Goal: Task Accomplishment & Management: Use online tool/utility

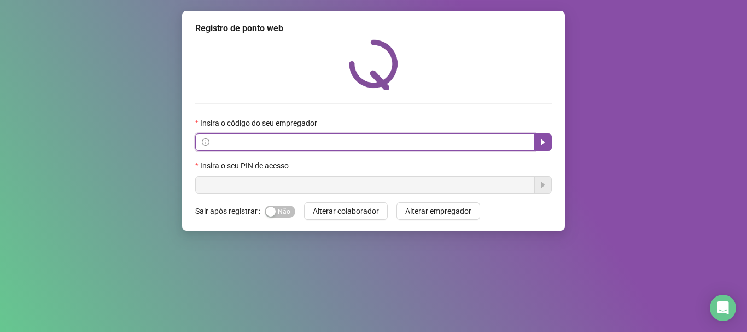
click at [305, 141] on input "text" at bounding box center [370, 142] width 317 height 12
click at [544, 142] on icon "caret-right" at bounding box center [544, 143] width 4 height 6
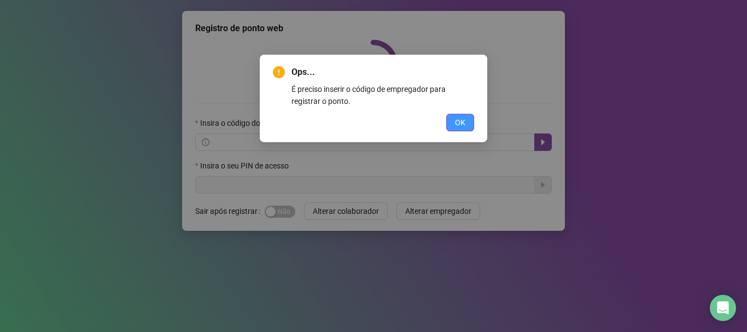
click at [459, 122] on span "OK" at bounding box center [460, 123] width 10 height 12
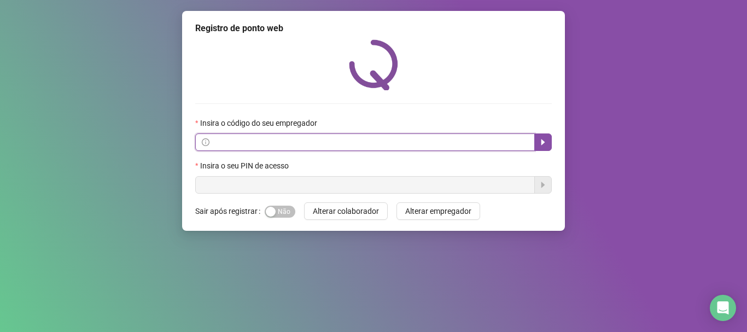
click at [388, 144] on input "text" at bounding box center [370, 142] width 317 height 12
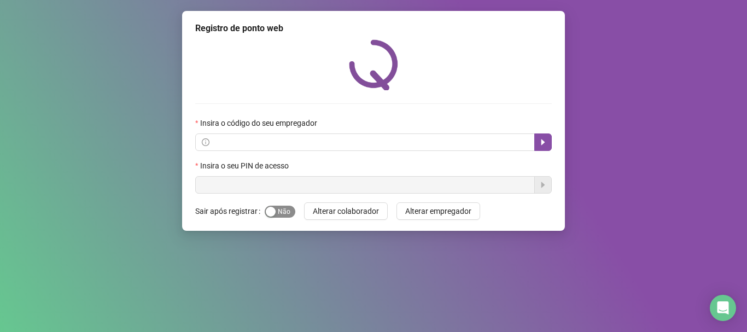
click at [266, 214] on div "button" at bounding box center [271, 212] width 10 height 10
click at [286, 211] on div "button" at bounding box center [289, 212] width 10 height 10
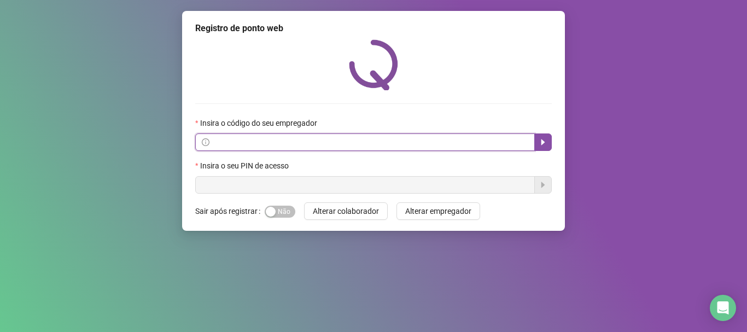
click at [247, 138] on input "text" at bounding box center [370, 142] width 317 height 12
click at [298, 135] on span at bounding box center [365, 142] width 340 height 18
type input "**********"
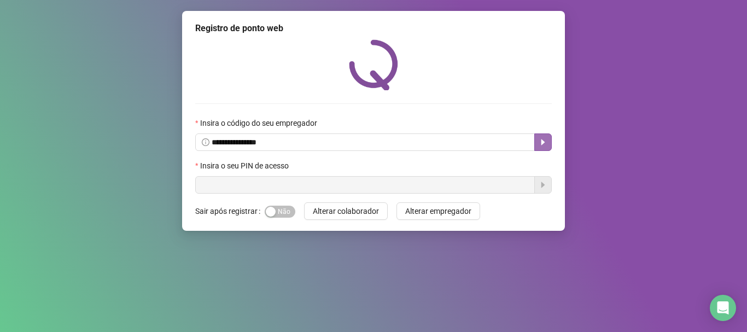
click at [543, 142] on icon "caret-right" at bounding box center [544, 143] width 4 height 6
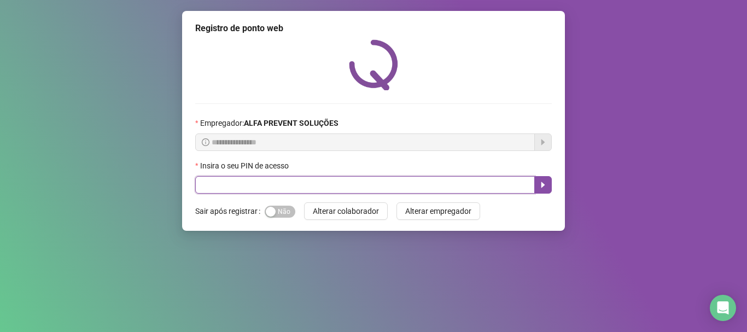
click at [357, 187] on input "text" at bounding box center [365, 185] width 340 height 18
click at [547, 185] on icon "caret-right" at bounding box center [543, 185] width 9 height 9
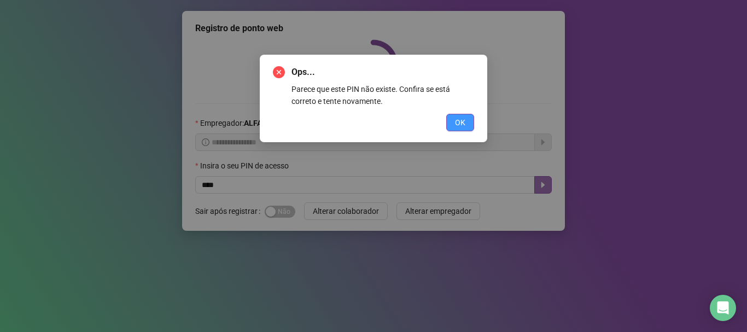
click at [464, 123] on span "OK" at bounding box center [460, 123] width 10 height 12
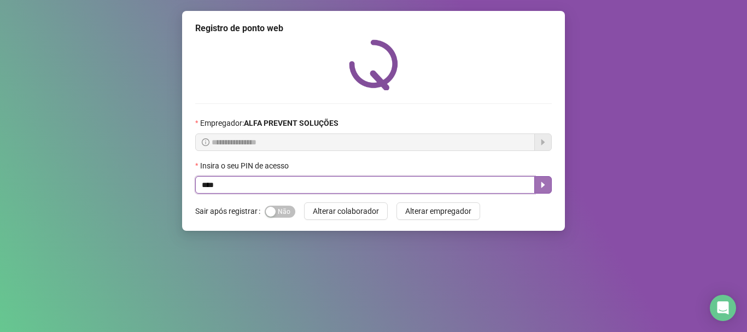
click at [211, 185] on input "****" at bounding box center [365, 185] width 340 height 18
type input "****"
click at [541, 183] on icon "caret-right" at bounding box center [543, 185] width 9 height 9
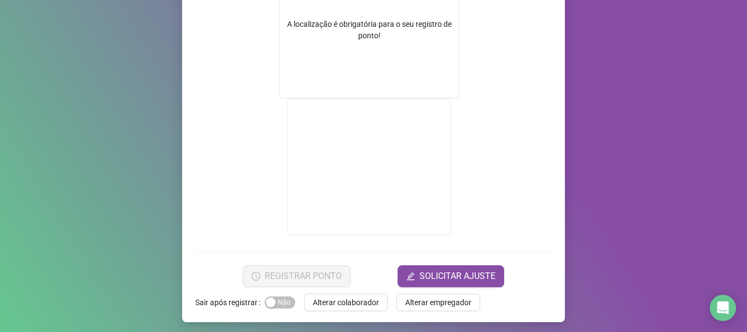
scroll to position [220, 0]
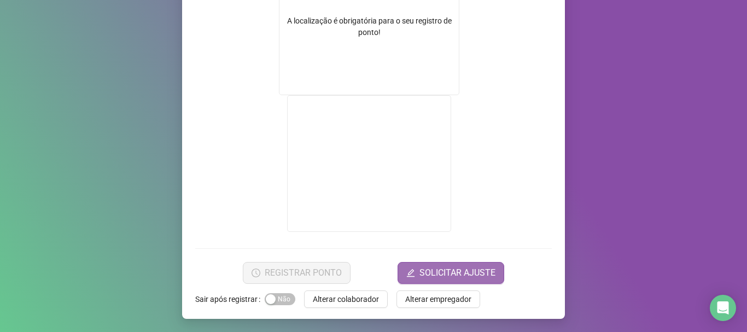
click at [463, 273] on span "SOLICITAR AJUSTE" at bounding box center [458, 272] width 76 height 13
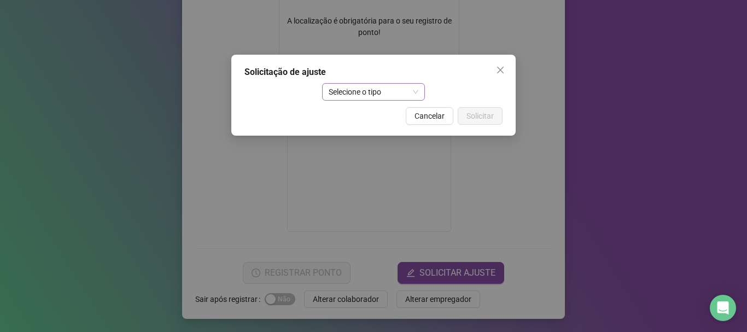
click at [383, 85] on span "Selecione o tipo" at bounding box center [374, 92] width 90 height 16
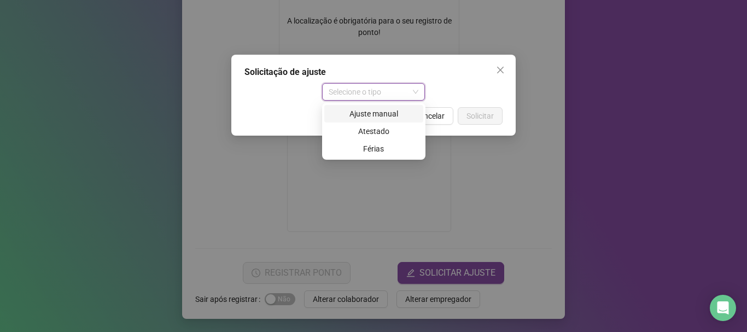
click at [391, 113] on div "Ajuste manual" at bounding box center [374, 114] width 86 height 12
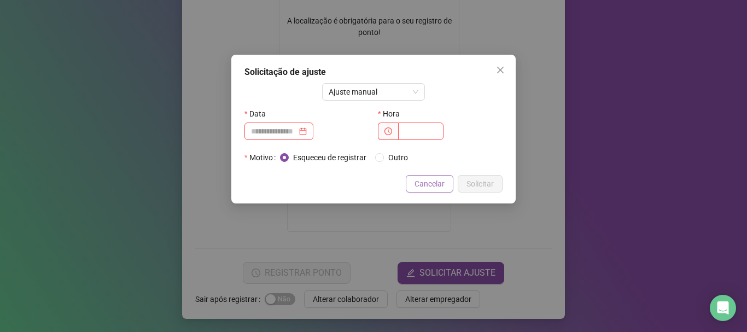
click at [432, 182] on span "Cancelar" at bounding box center [430, 184] width 30 height 12
